Goal: Task Accomplishment & Management: Complete application form

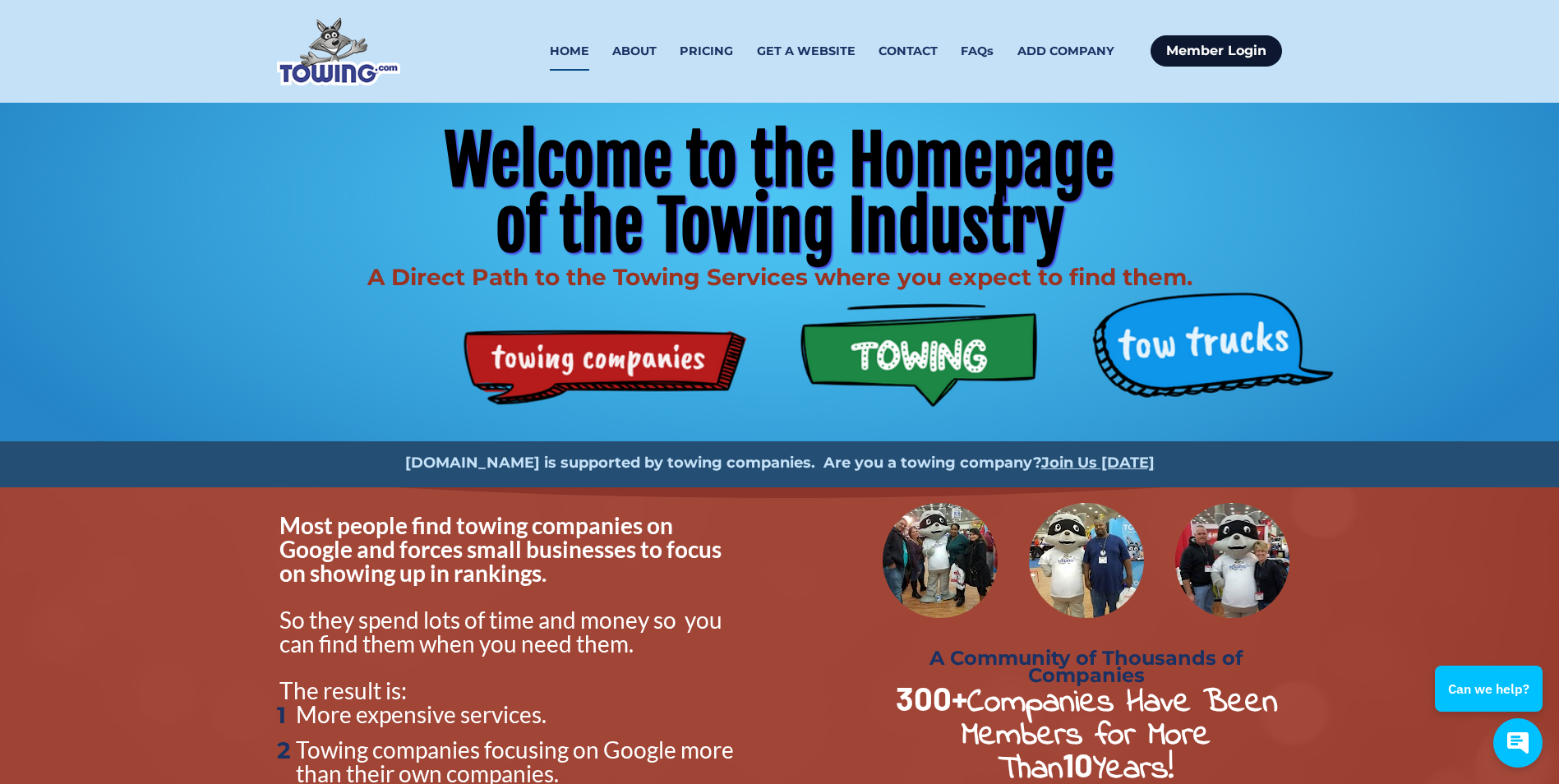
click at [1198, 44] on link "Member Login" at bounding box center [1216, 51] width 131 height 31
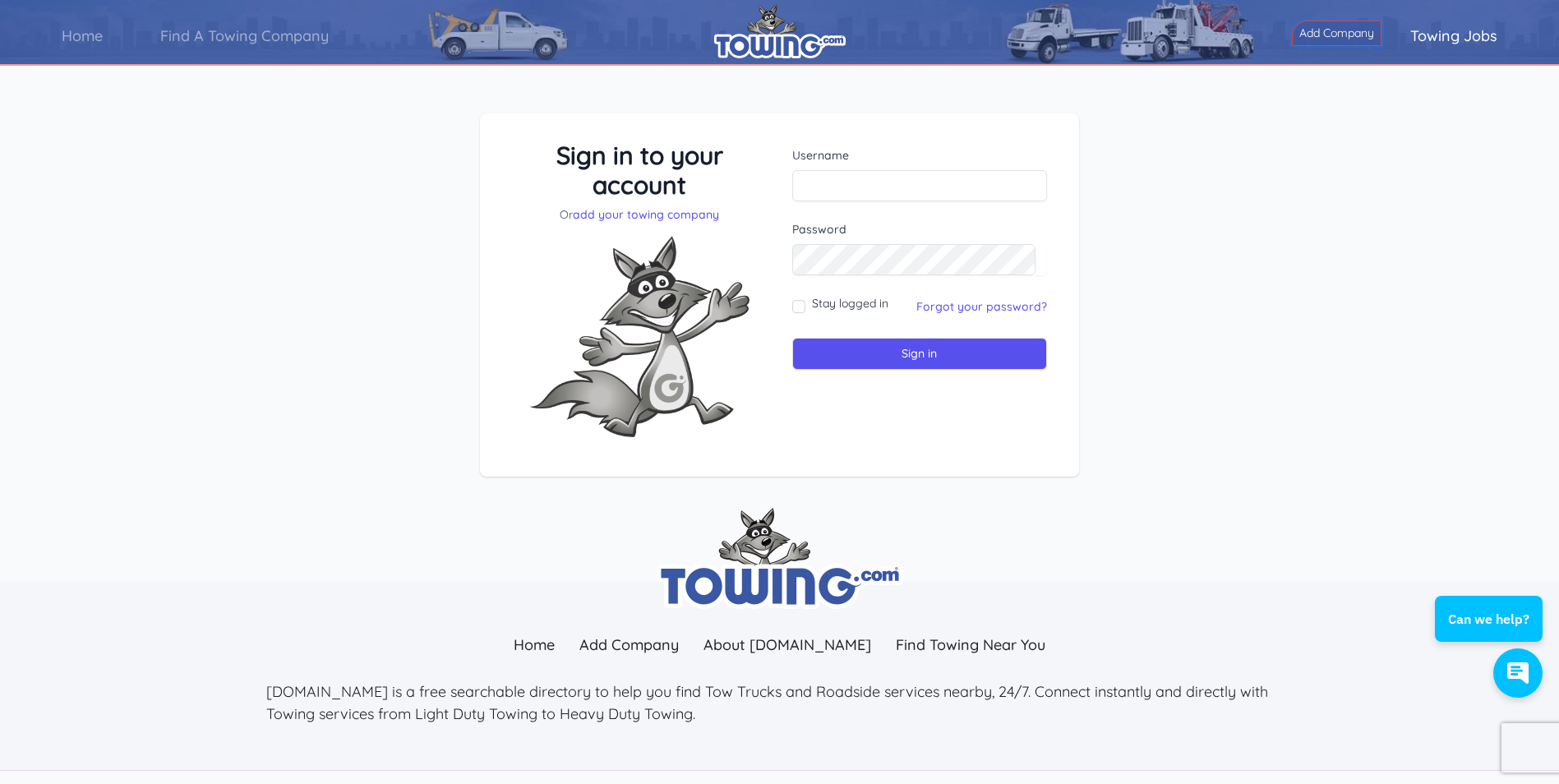
click at [1329, 35] on link "Add Company" at bounding box center [1337, 33] width 90 height 25
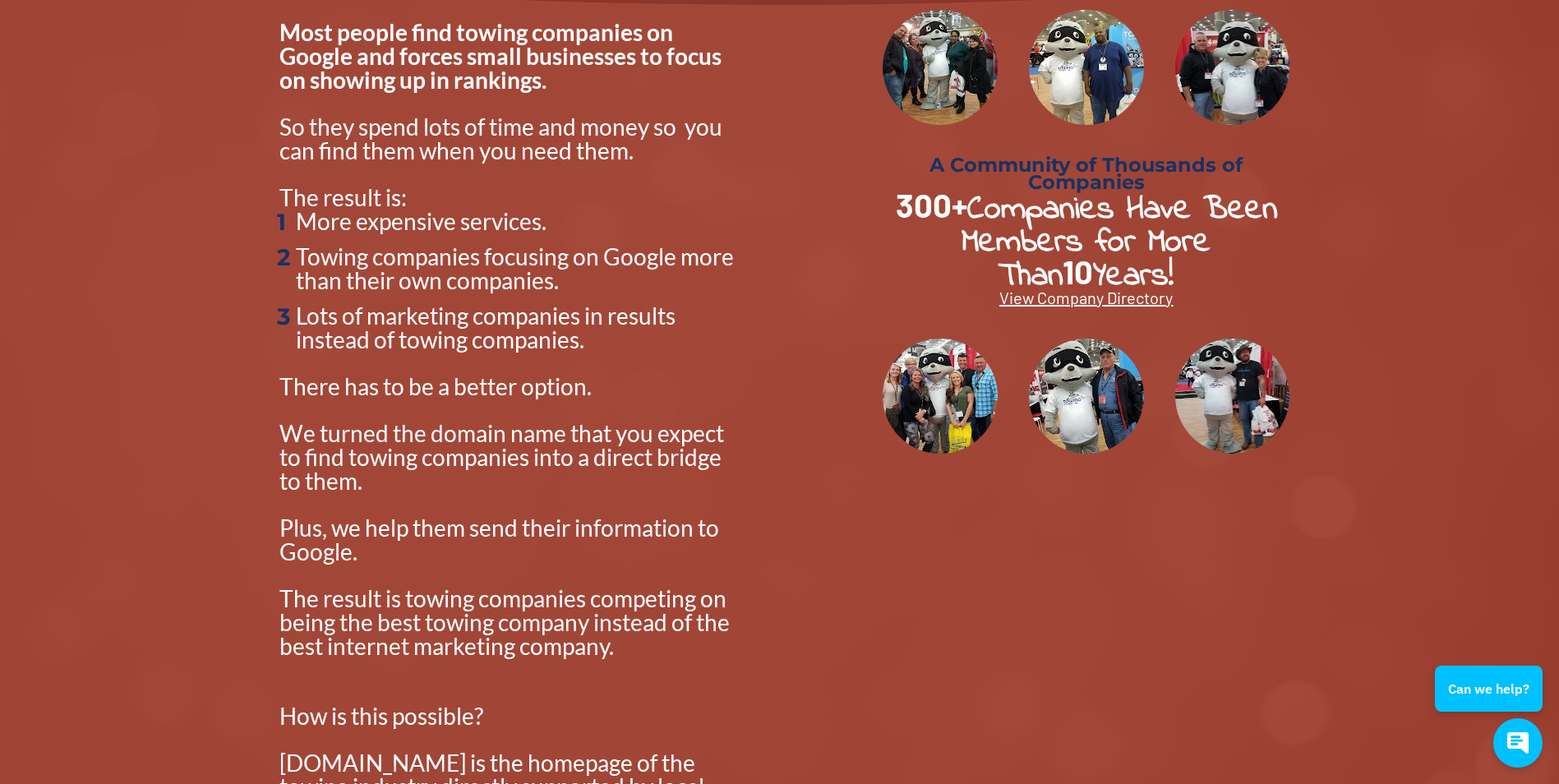
scroll to position [740, 0]
